Goal: Check status: Check status

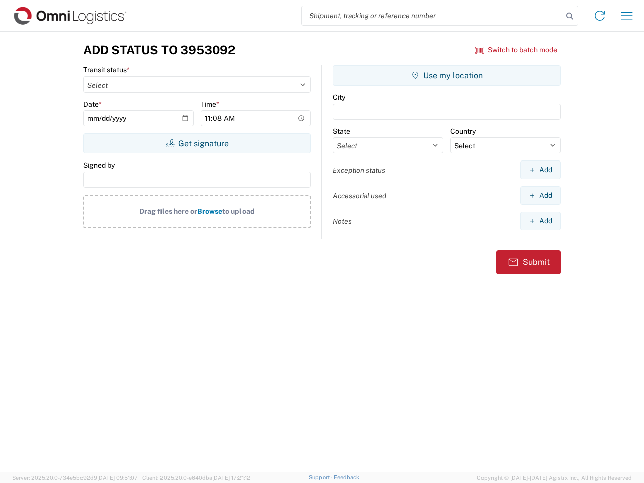
click at [432, 16] on input "search" at bounding box center [432, 15] width 261 height 19
click at [570, 16] on icon at bounding box center [570, 16] width 14 height 14
click at [600, 16] on icon at bounding box center [600, 16] width 16 height 16
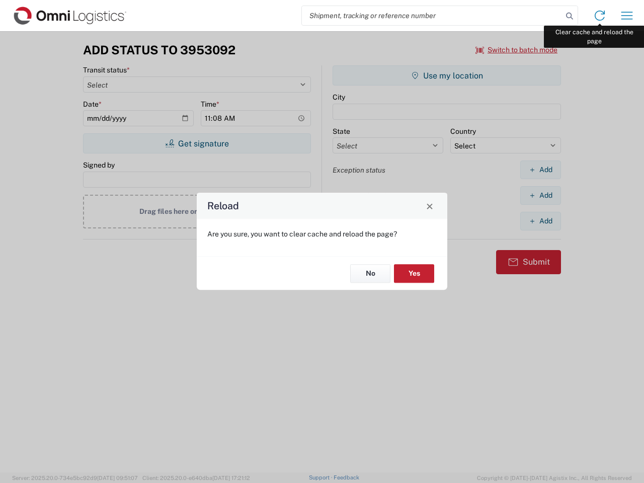
click at [627, 16] on div "Reload Are you sure, you want to clear cache and reload the page? No Yes" at bounding box center [322, 241] width 644 height 483
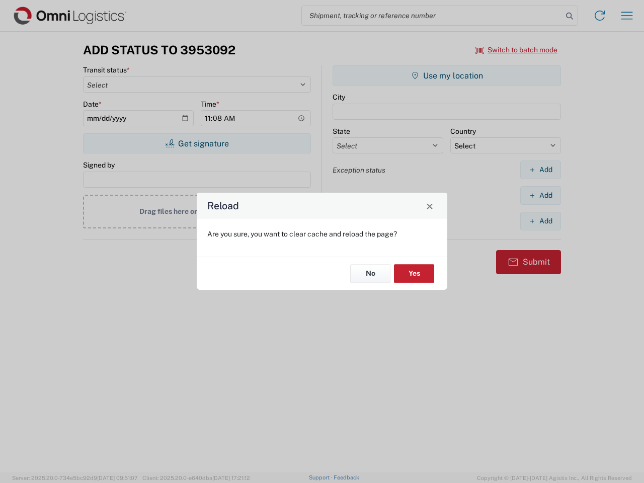
click at [517, 50] on div "Reload Are you sure, you want to clear cache and reload the page? No Yes" at bounding box center [322, 241] width 644 height 483
click at [197, 143] on div "Reload Are you sure, you want to clear cache and reload the page? No Yes" at bounding box center [322, 241] width 644 height 483
click at [447, 76] on div "Reload Are you sure, you want to clear cache and reload the page? No Yes" at bounding box center [322, 241] width 644 height 483
click at [541, 170] on div "Reload Are you sure, you want to clear cache and reload the page? No Yes" at bounding box center [322, 241] width 644 height 483
click at [541, 195] on div "Reload Are you sure, you want to clear cache and reload the page? No Yes" at bounding box center [322, 241] width 644 height 483
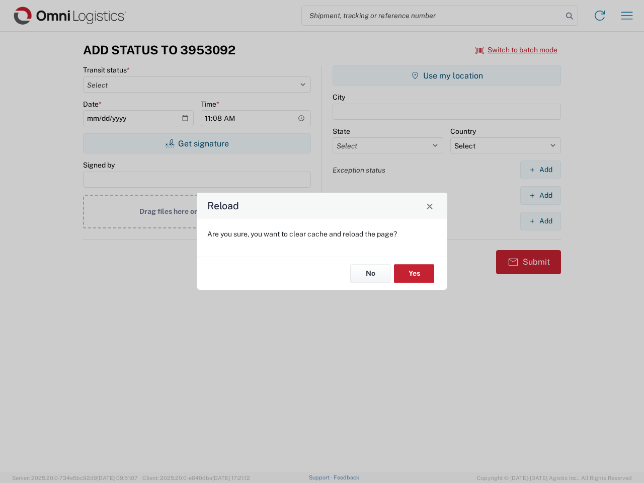
click at [541, 221] on div "Reload Are you sure, you want to clear cache and reload the page? No Yes" at bounding box center [322, 241] width 644 height 483
